Goal: Information Seeking & Learning: Find contact information

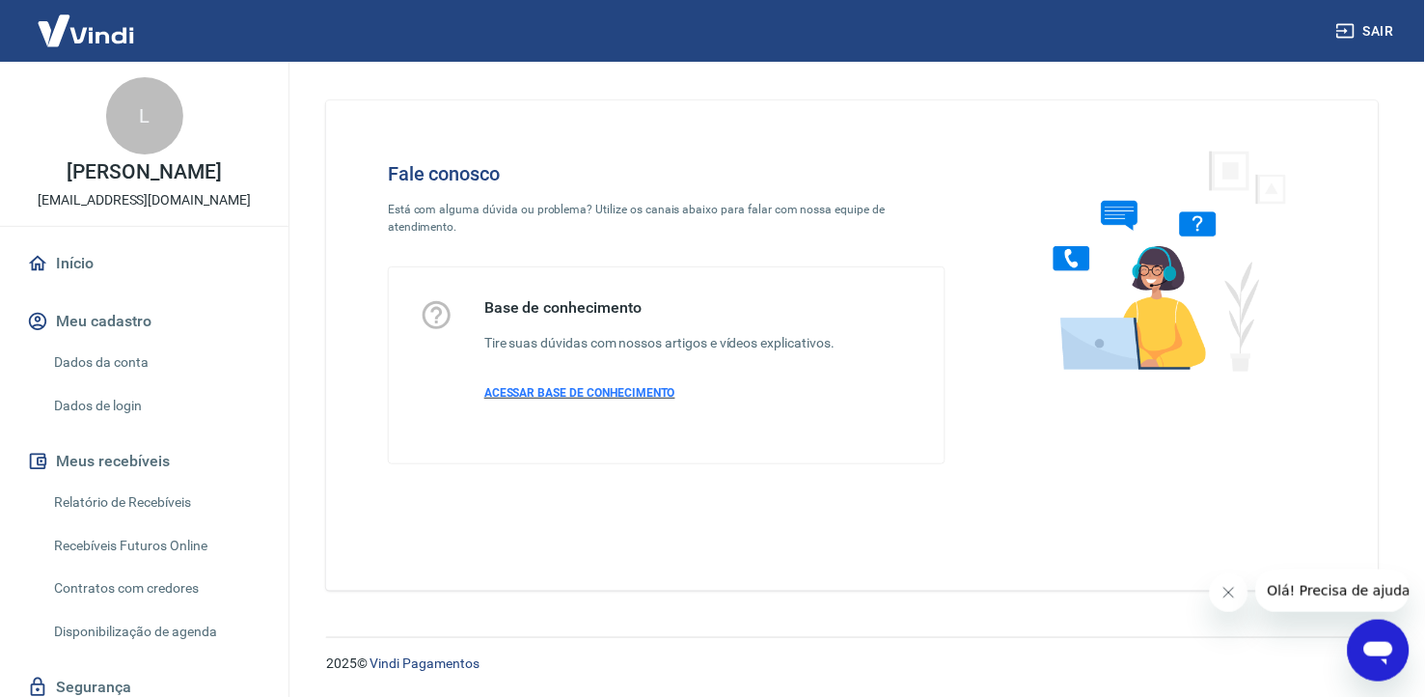
click at [553, 386] on span "ACESSAR BASE DE CONHECIMENTO" at bounding box center [579, 393] width 191 height 14
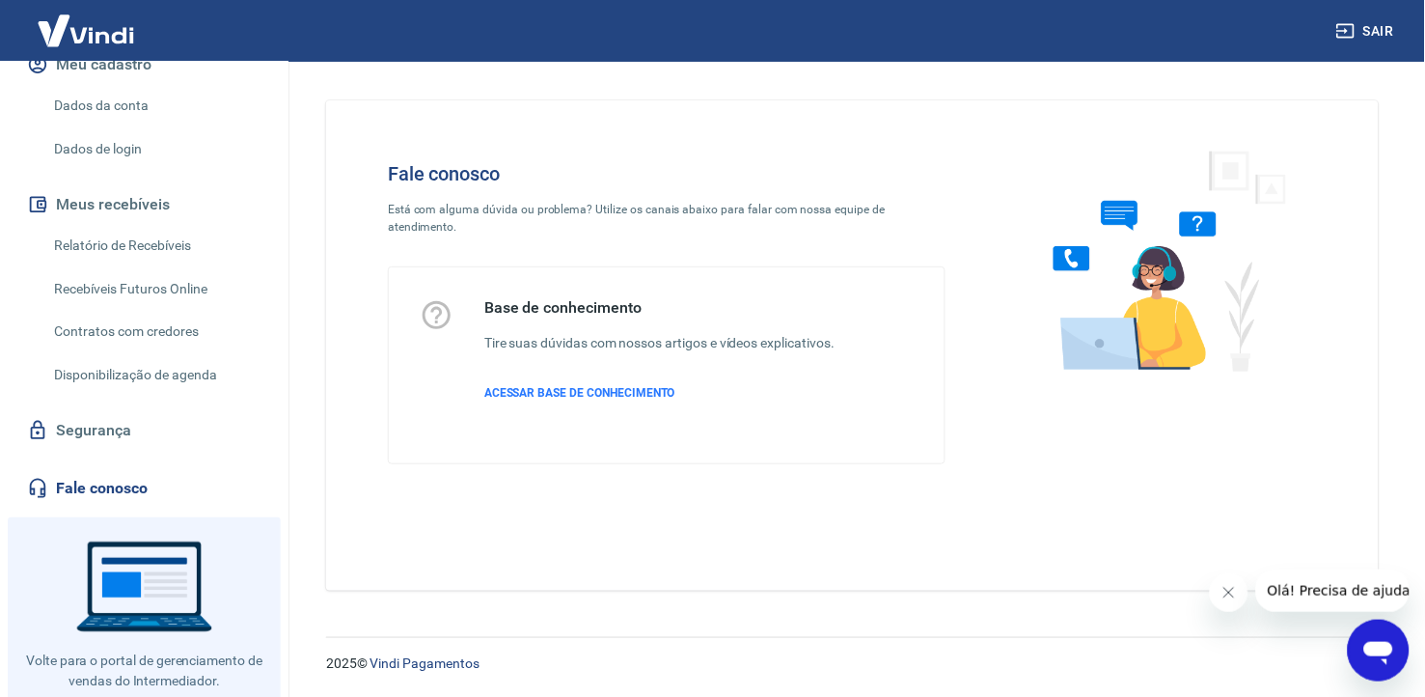
scroll to position [299, 0]
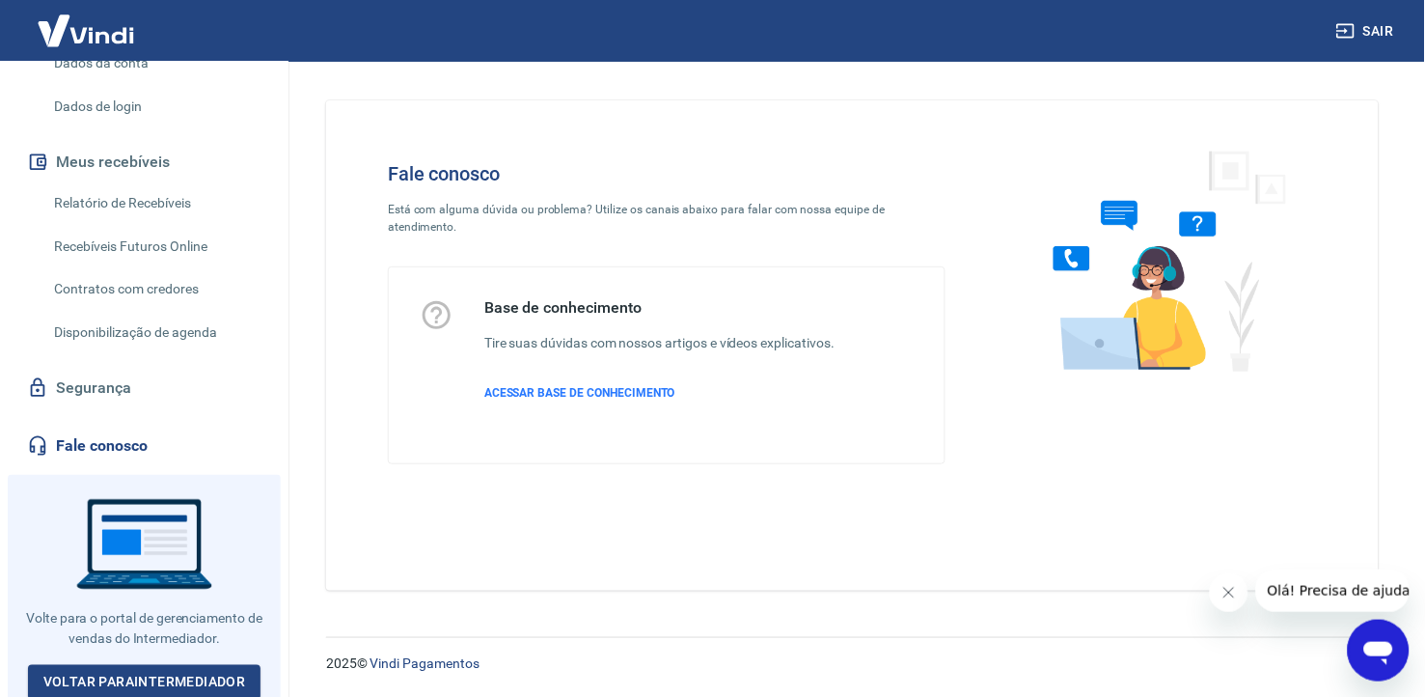
click at [96, 447] on link "Fale conosco" at bounding box center [144, 446] width 242 height 42
click at [93, 443] on link "Fale conosco" at bounding box center [144, 446] width 242 height 42
click at [557, 386] on span "ACESSAR BASE DE CONHECIMENTO" at bounding box center [579, 393] width 191 height 14
click at [130, 673] on link "Voltar para Intermediador" at bounding box center [144, 683] width 233 height 36
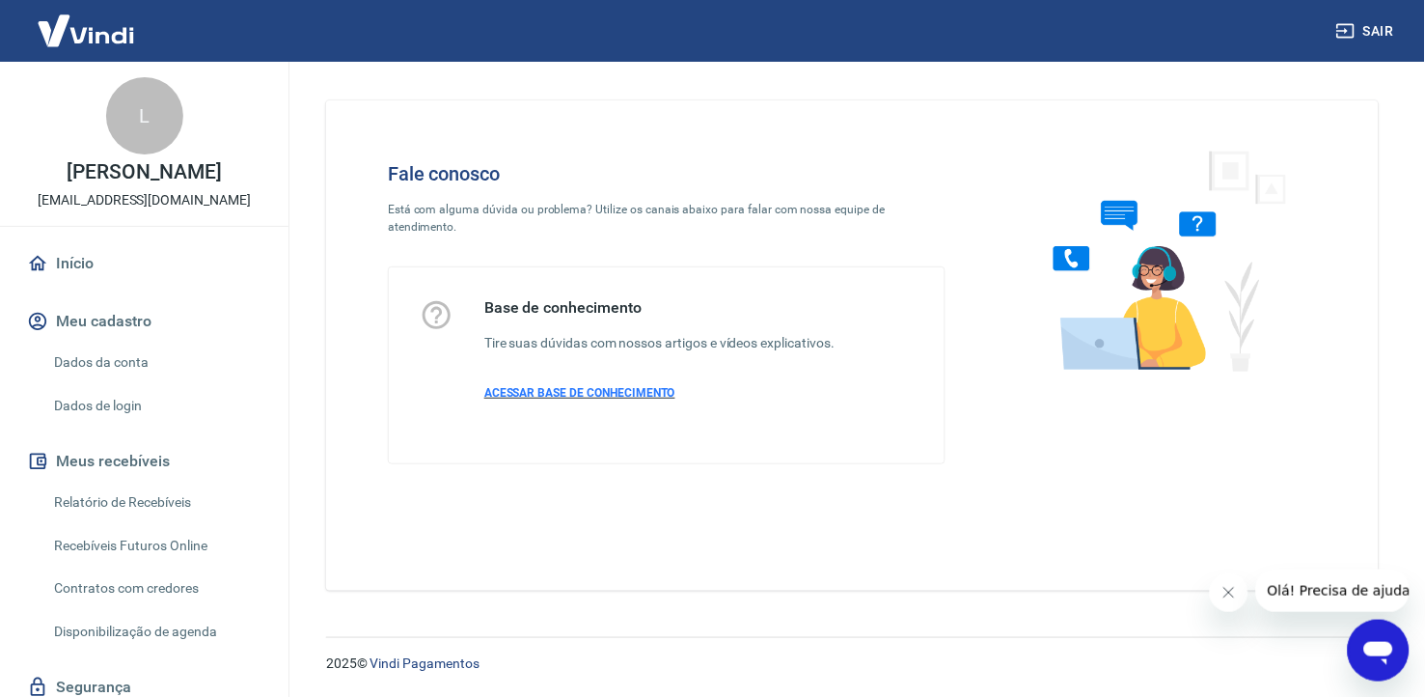
click at [558, 386] on span "ACESSAR BASE DE CONHECIMENTO" at bounding box center [579, 393] width 191 height 14
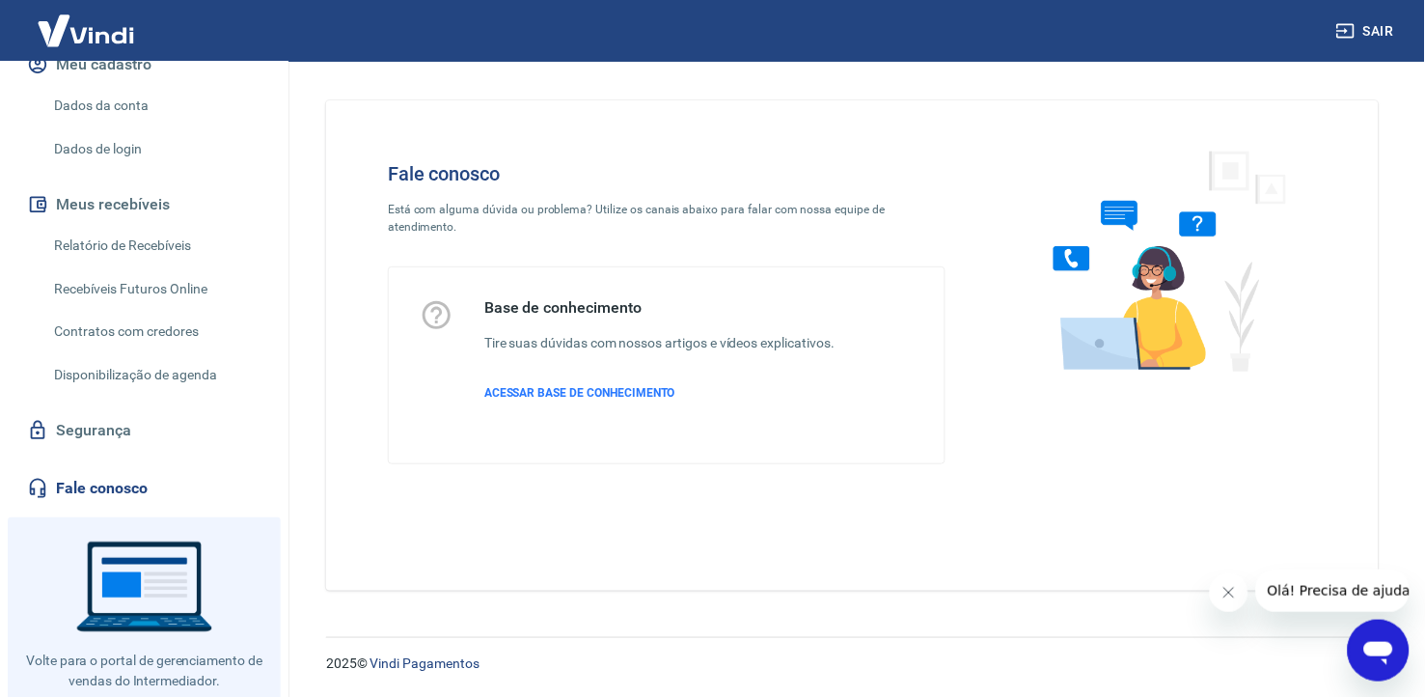
scroll to position [299, 0]
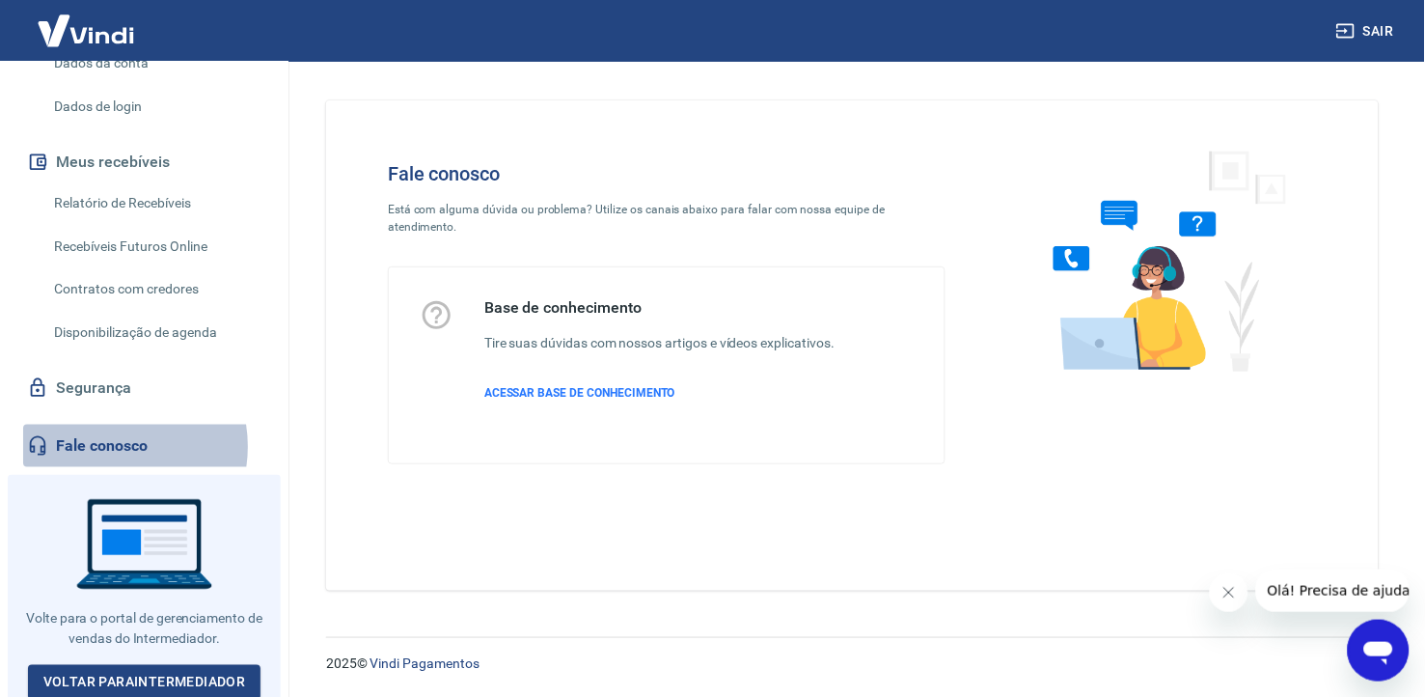
click at [102, 446] on link "Fale conosco" at bounding box center [144, 446] width 242 height 42
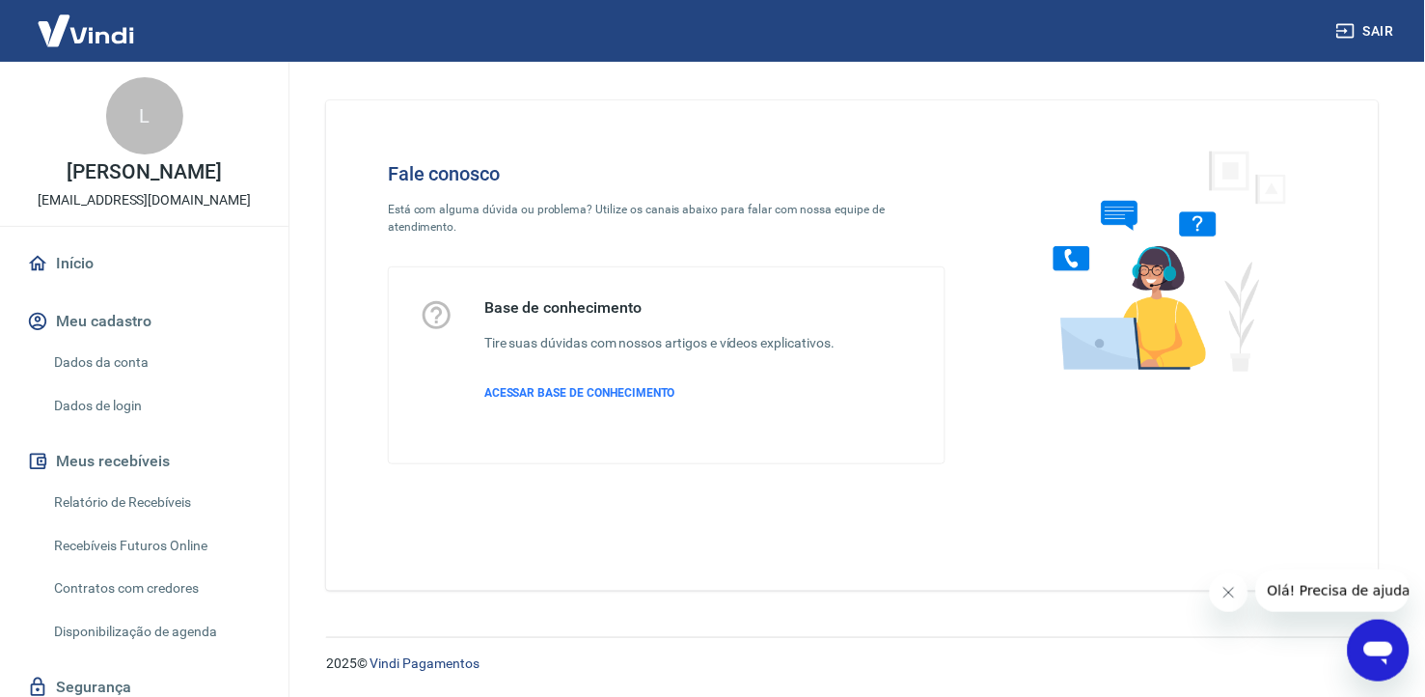
scroll to position [299, 0]
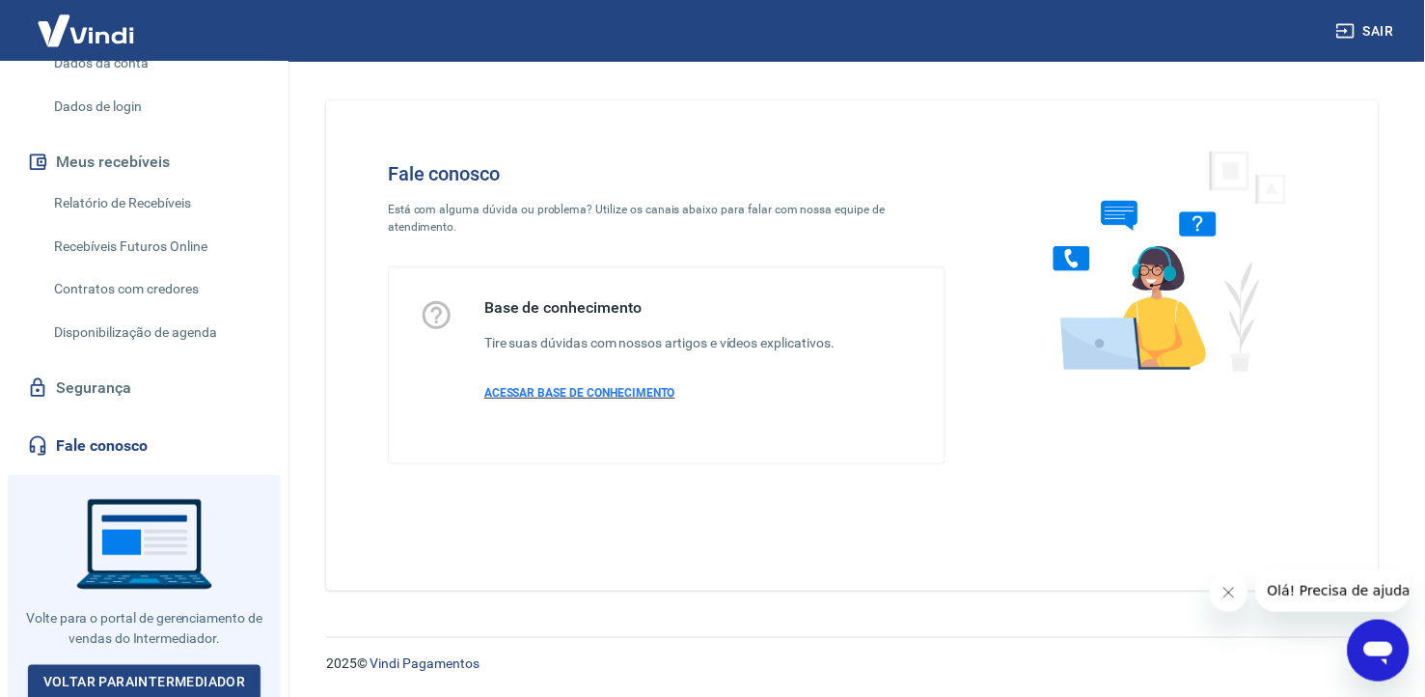
click at [574, 386] on span "ACESSAR BASE DE CONHECIMENTO" at bounding box center [579, 393] width 191 height 14
click at [138, 673] on link "Voltar para Intermediador" at bounding box center [144, 683] width 233 height 36
